Goal: Task Accomplishment & Management: Manage account settings

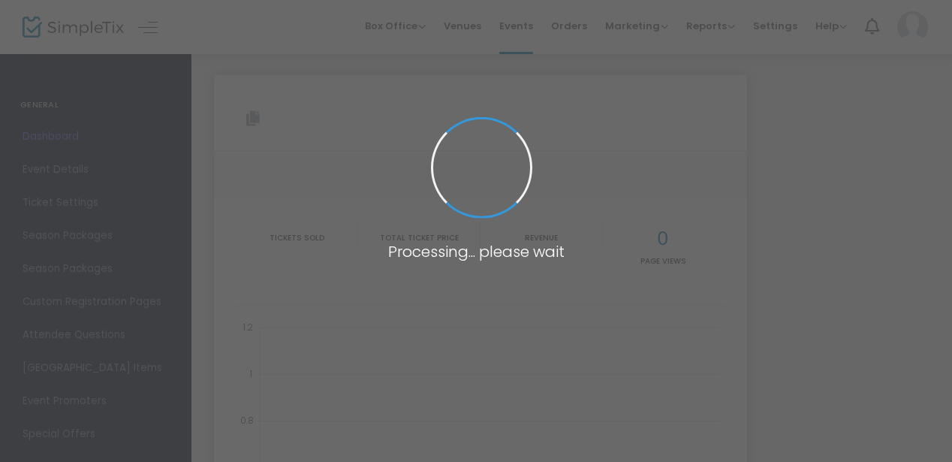
type input "[URL][DOMAIN_NAME]"
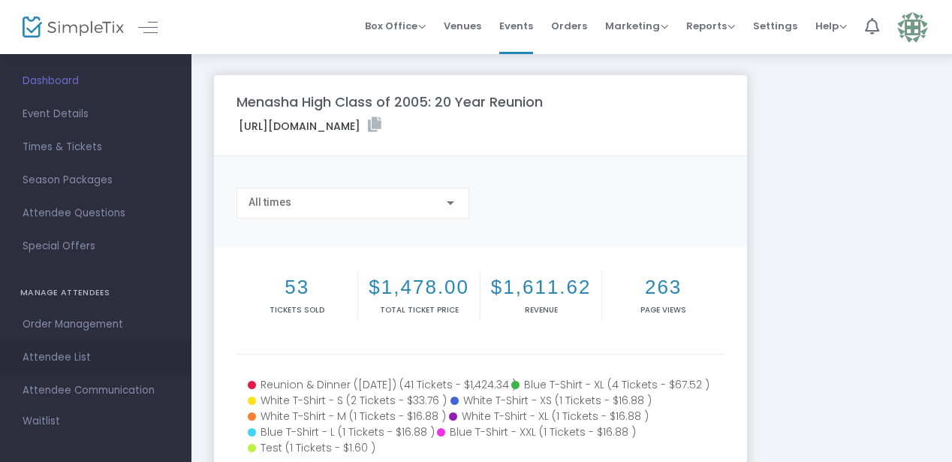
scroll to position [57, 0]
click at [53, 366] on link "Attendee List" at bounding box center [95, 355] width 191 height 33
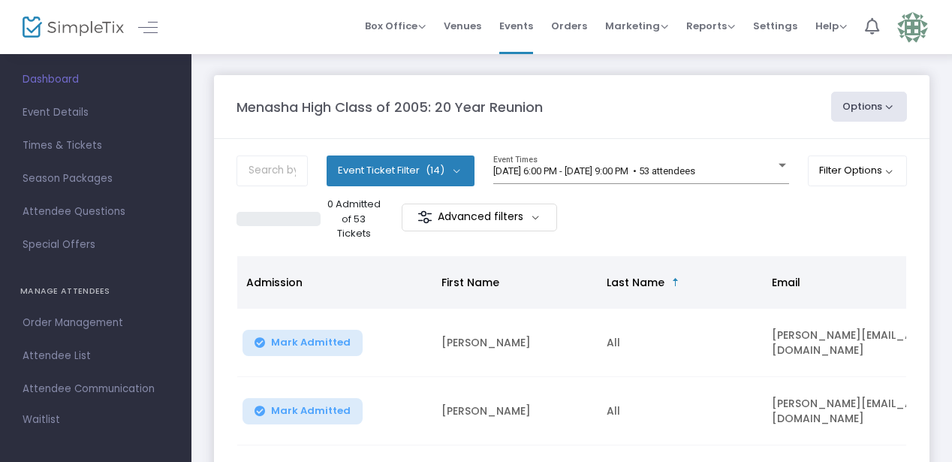
click at [409, 170] on button "Event Ticket Filter (14)" at bounding box center [400, 170] width 148 height 30
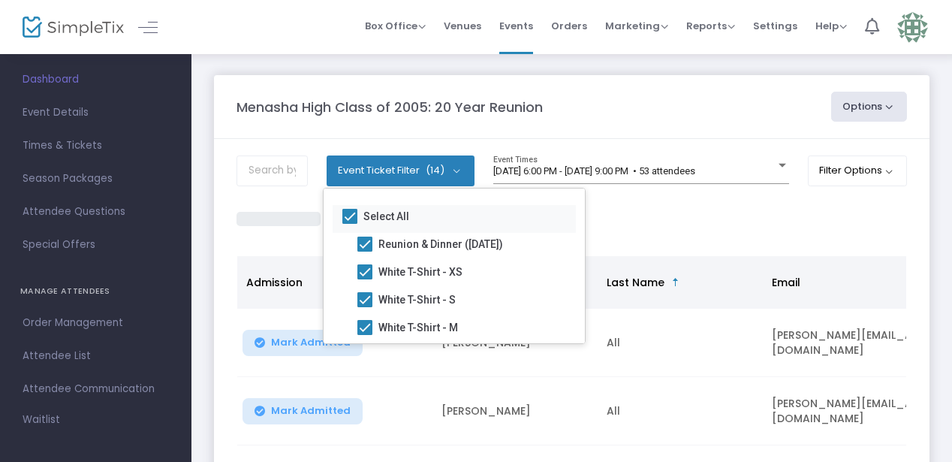
click at [352, 216] on span at bounding box center [349, 216] width 15 height 15
click at [350, 224] on input "Select All" at bounding box center [349, 224] width 1 height 1
checkbox input "false"
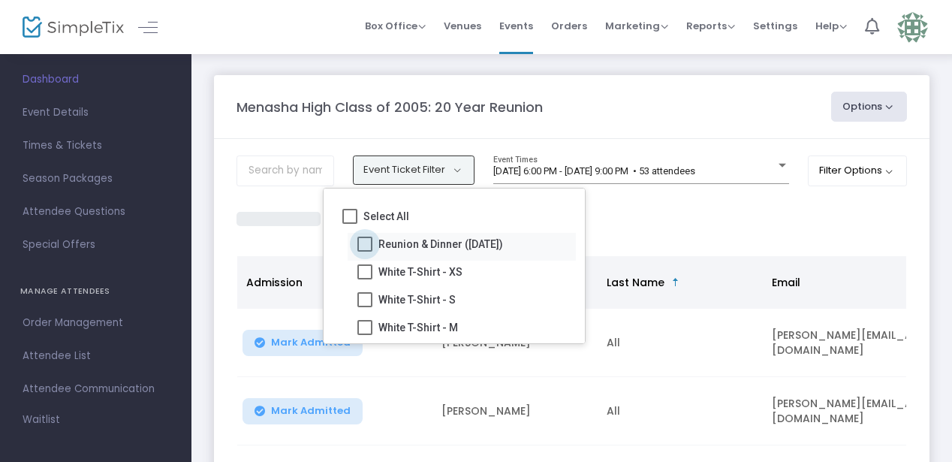
click at [363, 246] on span at bounding box center [364, 243] width 15 height 15
click at [364, 251] on input "Reunion & Dinner ([DATE])" at bounding box center [364, 251] width 1 height 1
checkbox input "true"
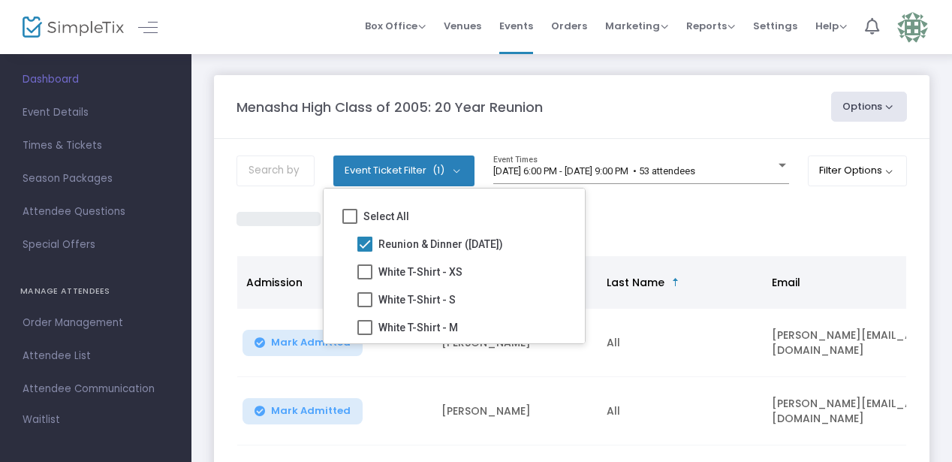
click at [704, 208] on div "0 Admitted of 41 Tickets Advanced filters" at bounding box center [571, 219] width 670 height 44
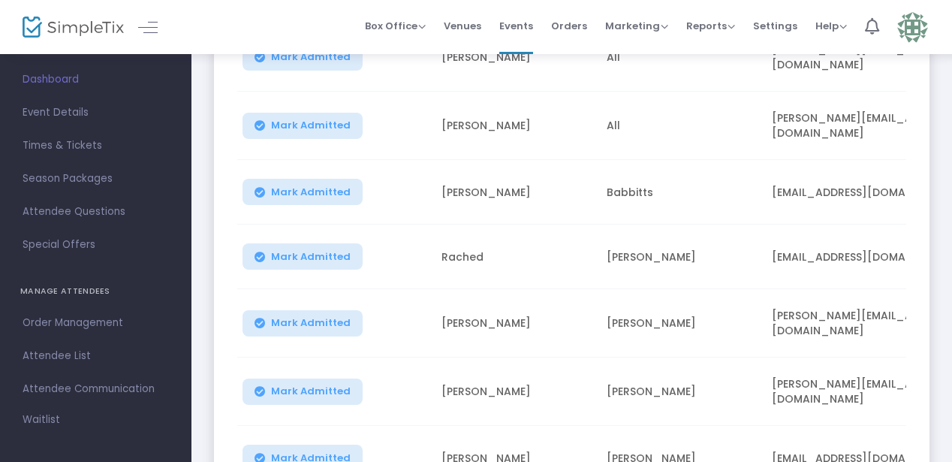
scroll to position [284, 0]
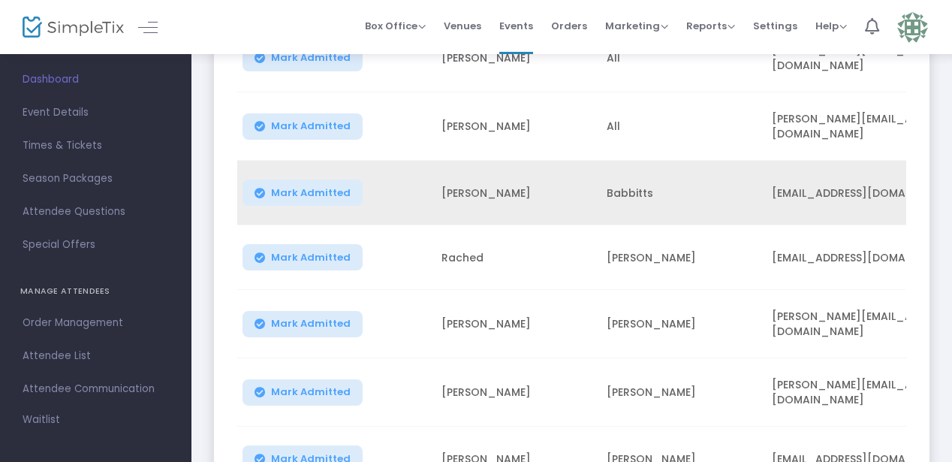
click at [483, 185] on td "[PERSON_NAME]" at bounding box center [514, 193] width 165 height 65
click at [469, 193] on td "[PERSON_NAME]" at bounding box center [514, 193] width 165 height 65
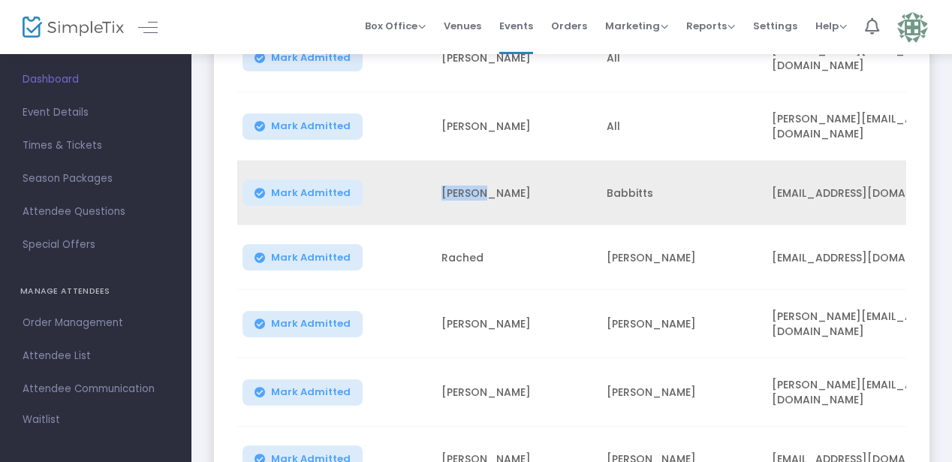
click at [561, 211] on td "[PERSON_NAME]" at bounding box center [514, 193] width 165 height 65
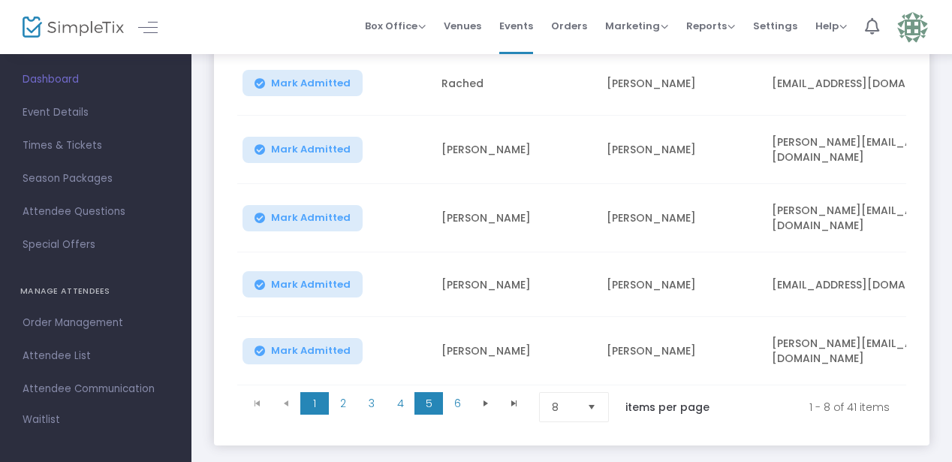
scroll to position [472, 0]
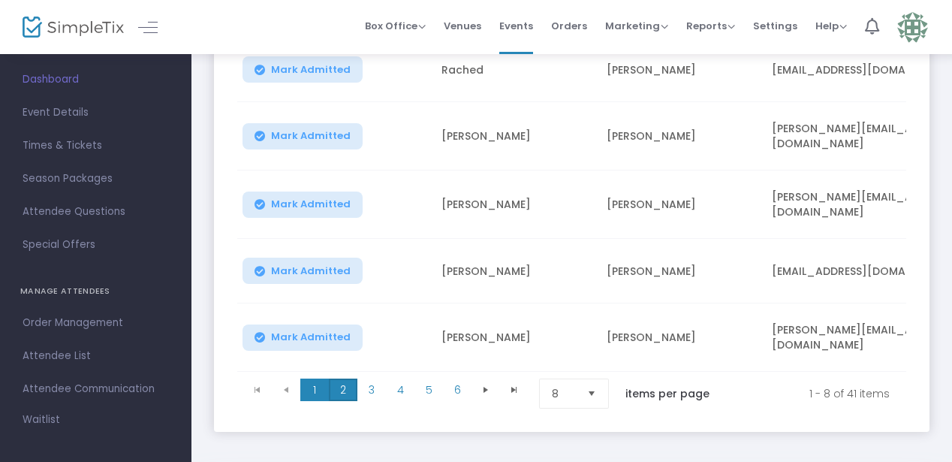
click at [349, 378] on span "2" at bounding box center [343, 389] width 29 height 23
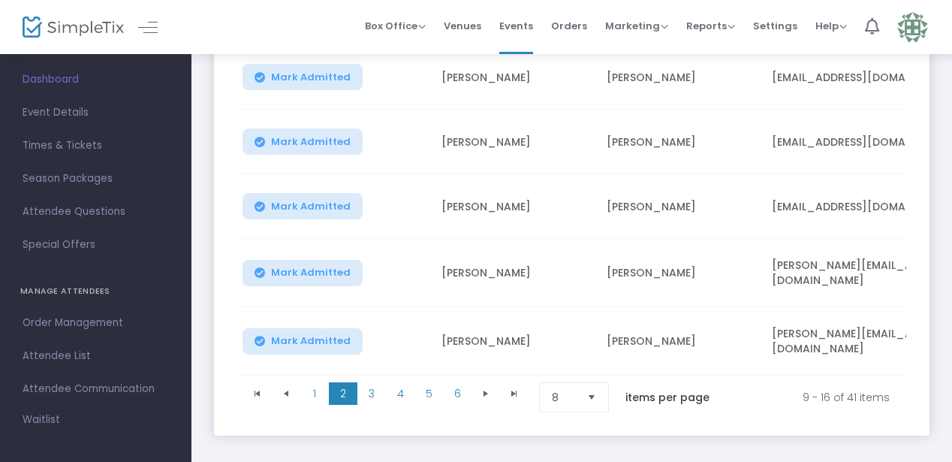
scroll to position [465, 0]
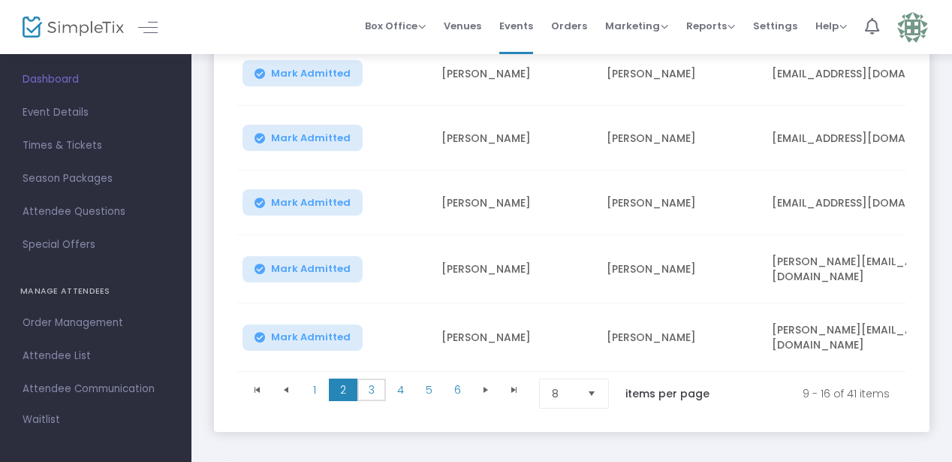
click at [369, 387] on span "3" at bounding box center [371, 389] width 29 height 23
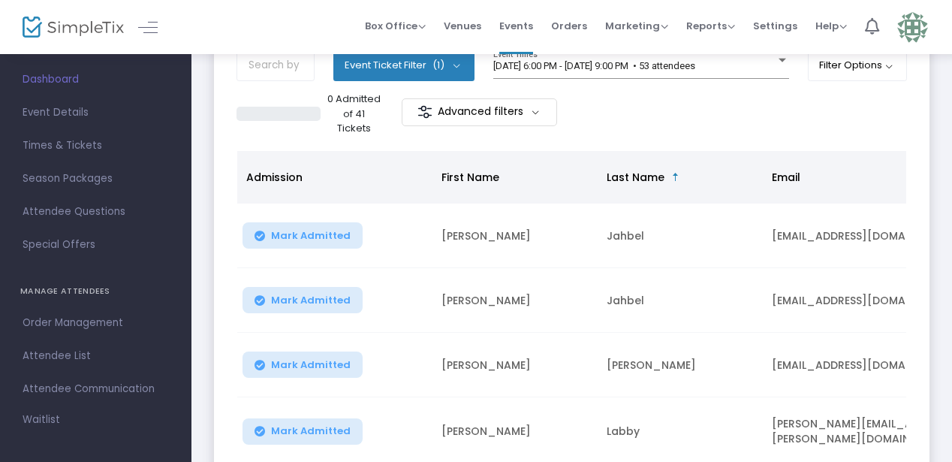
scroll to position [122, 0]
